Goal: Transaction & Acquisition: Purchase product/service

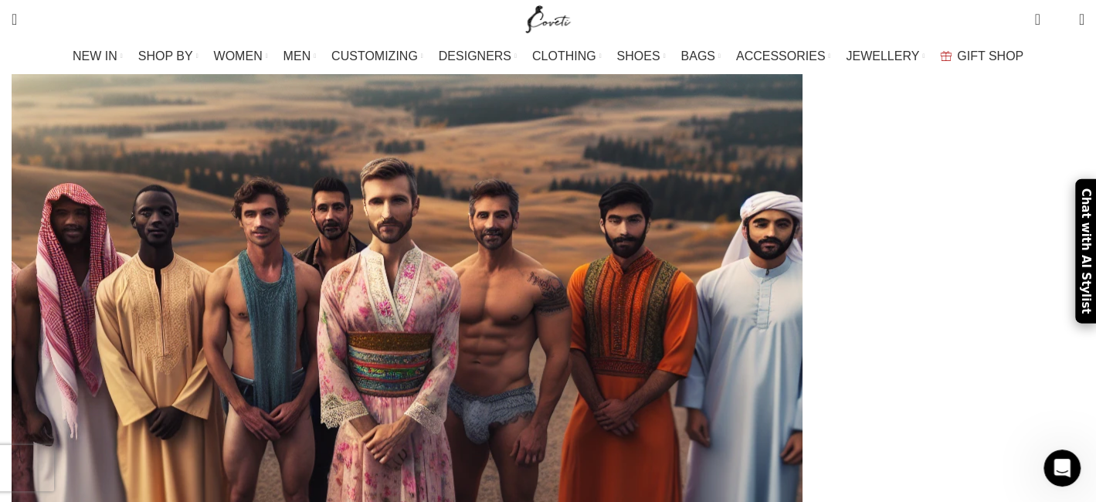
scroll to position [541, 0]
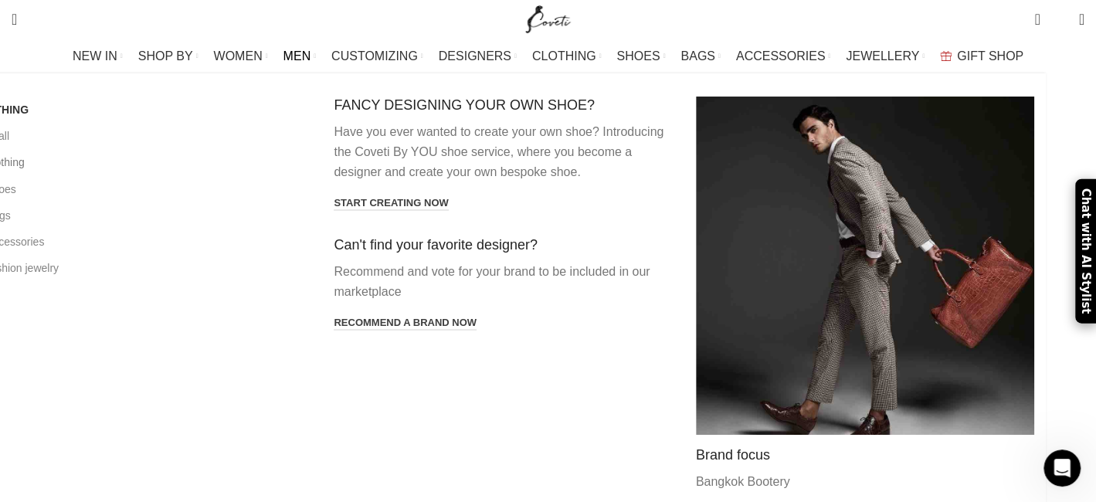
click at [128, 158] on link "All clothing" at bounding box center [141, 162] width 338 height 26
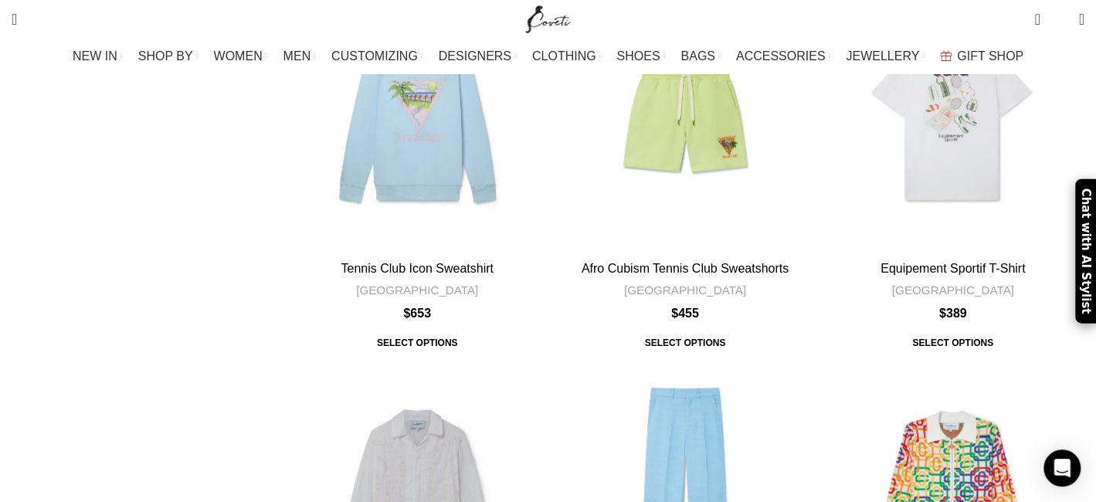
scroll to position [5407, 0]
